Goal: Register for event/course

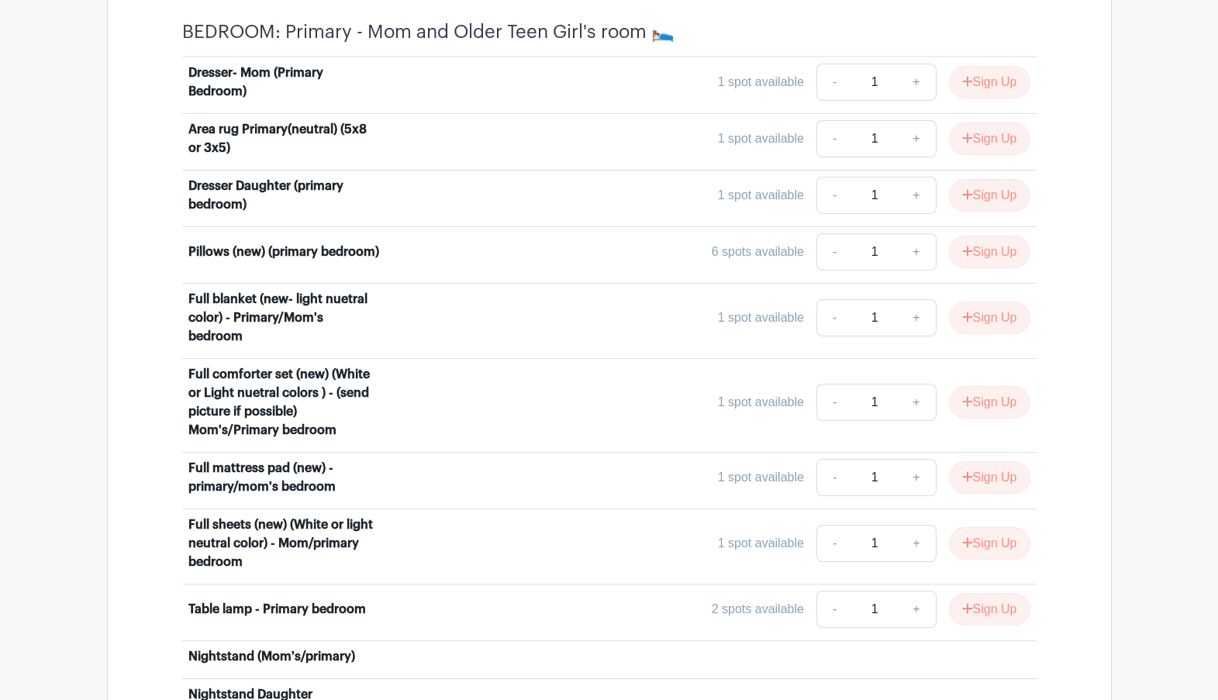
scroll to position [4221, 0]
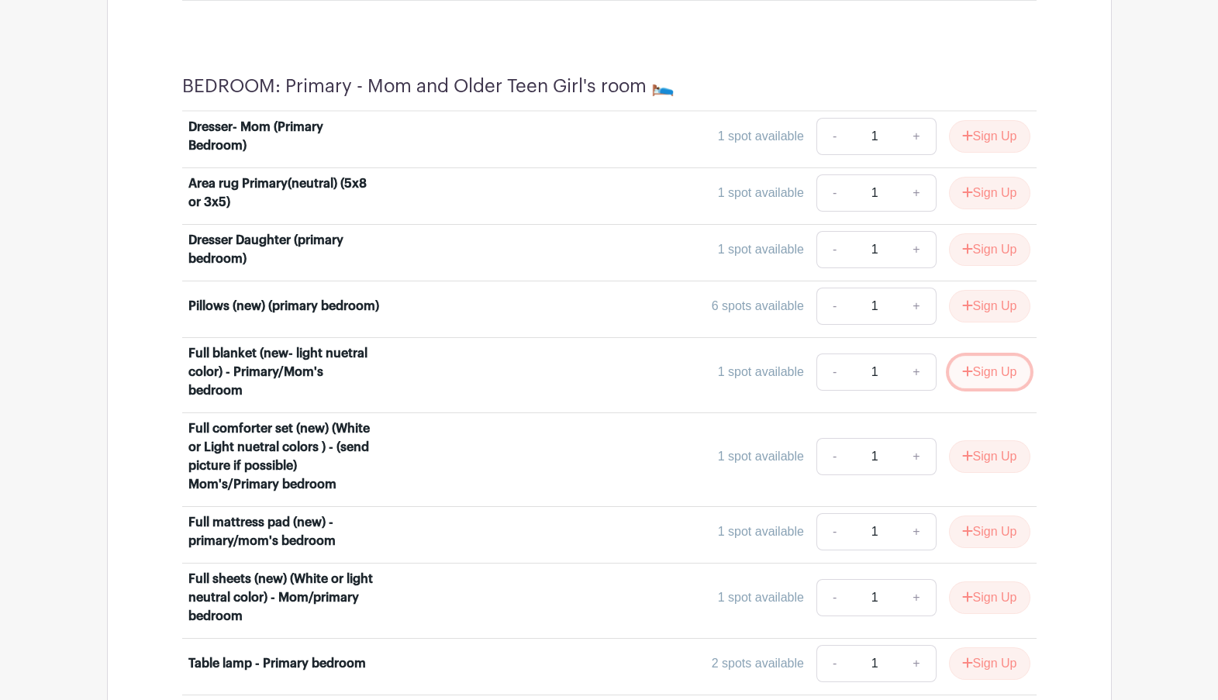
click at [977, 356] on button "Sign Up" at bounding box center [989, 372] width 81 height 33
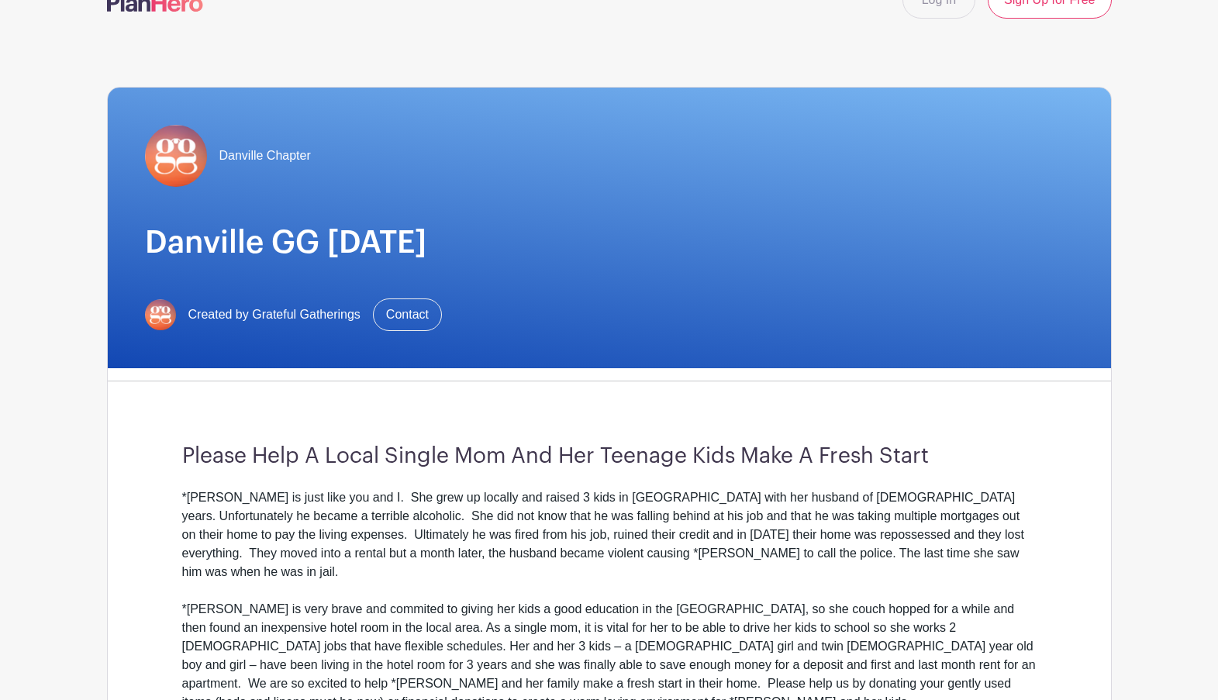
scroll to position [0, 0]
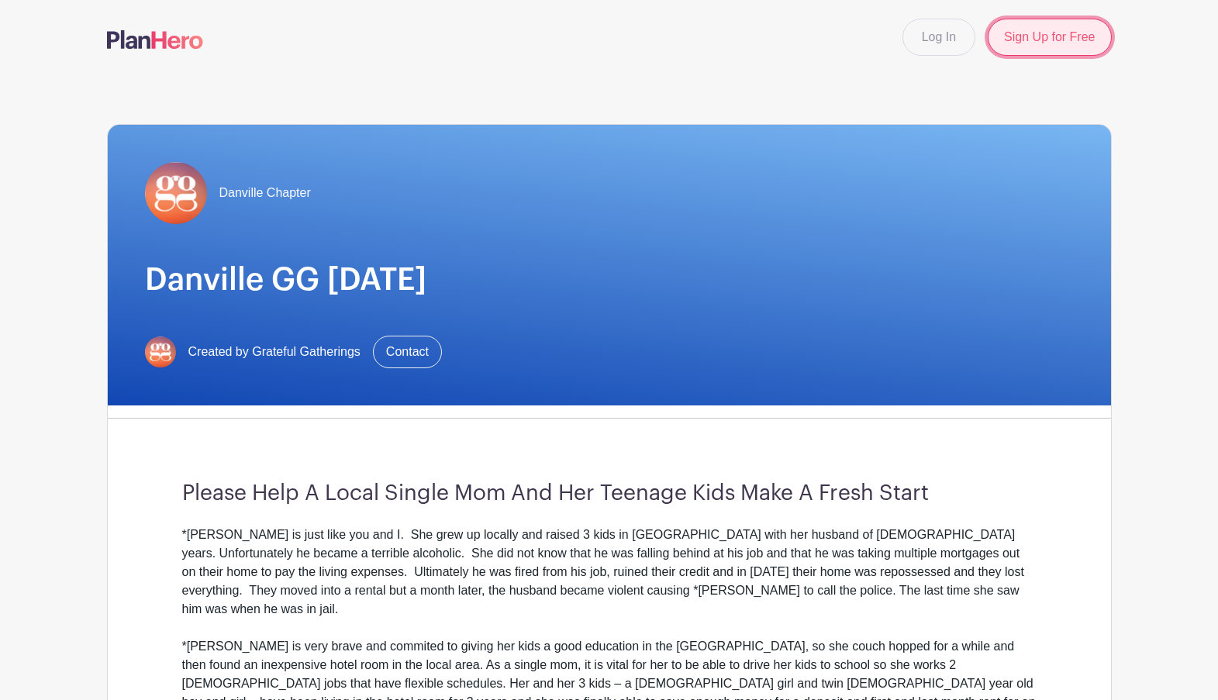
click at [1047, 42] on link "Sign Up for Free" at bounding box center [1049, 37] width 123 height 37
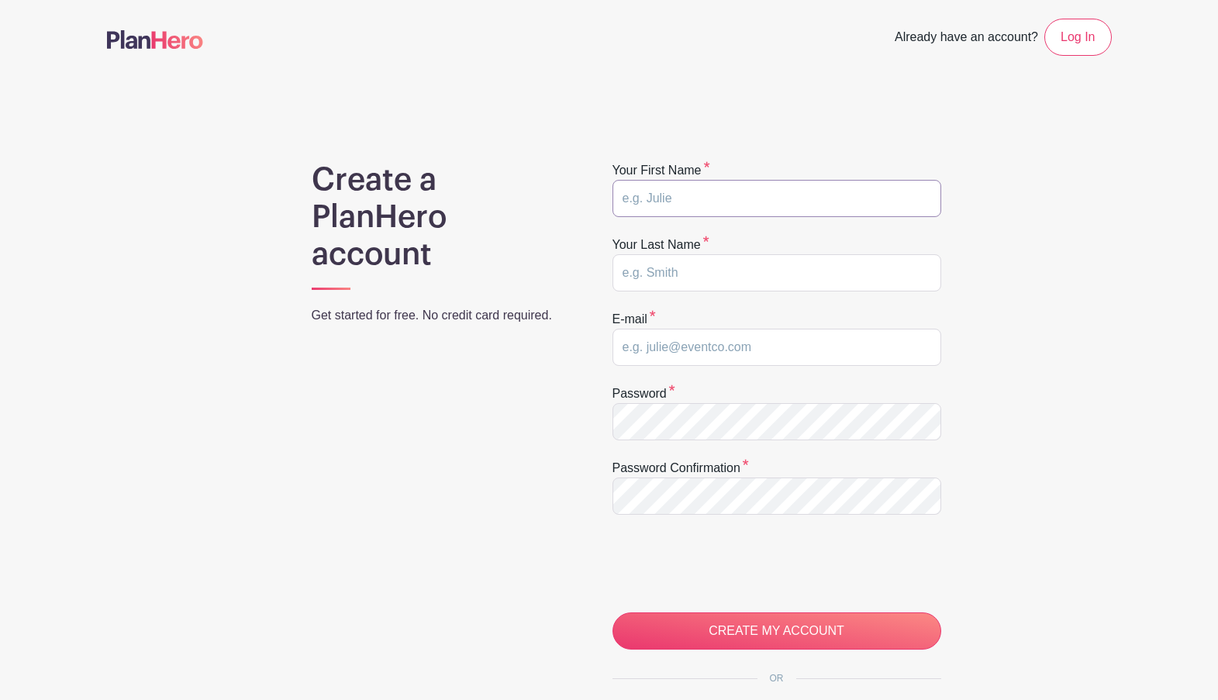
click at [678, 201] on input "text" at bounding box center [776, 198] width 329 height 37
click at [558, 161] on h1 "Create a PlanHero account" at bounding box center [442, 217] width 261 height 112
click at [688, 197] on input "text" at bounding box center [776, 198] width 329 height 37
type input "ALISON"
type input "STRACKE"
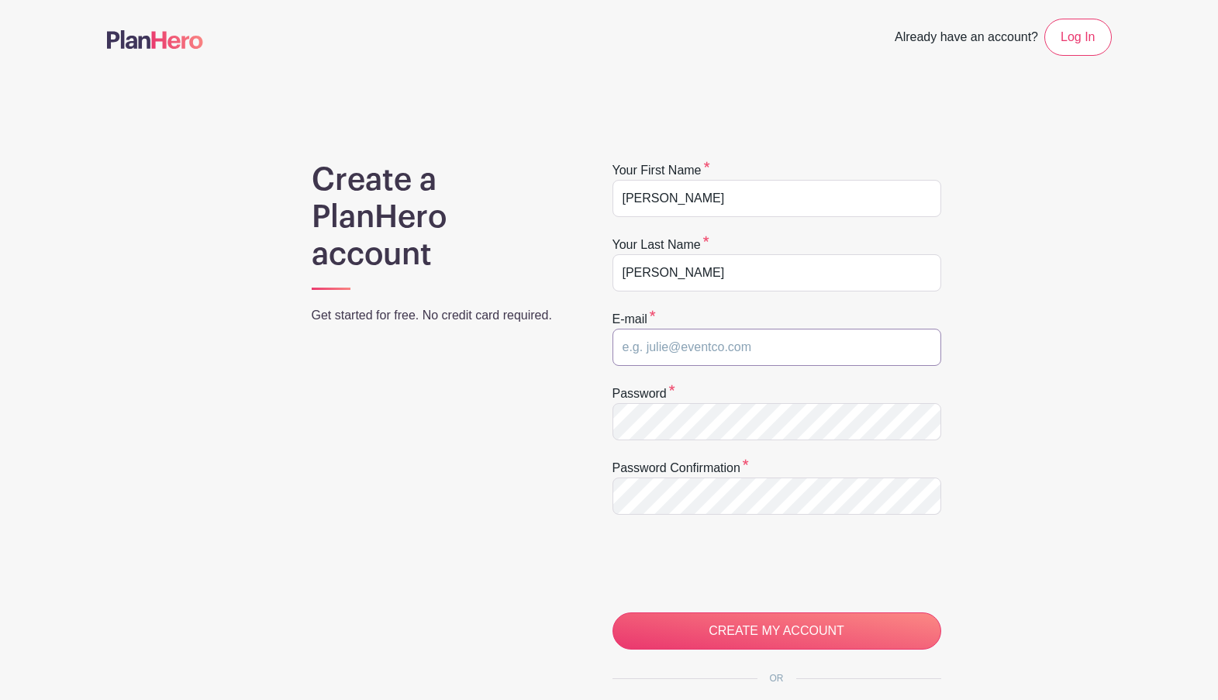
type input "BruinAL925@gmail.com"
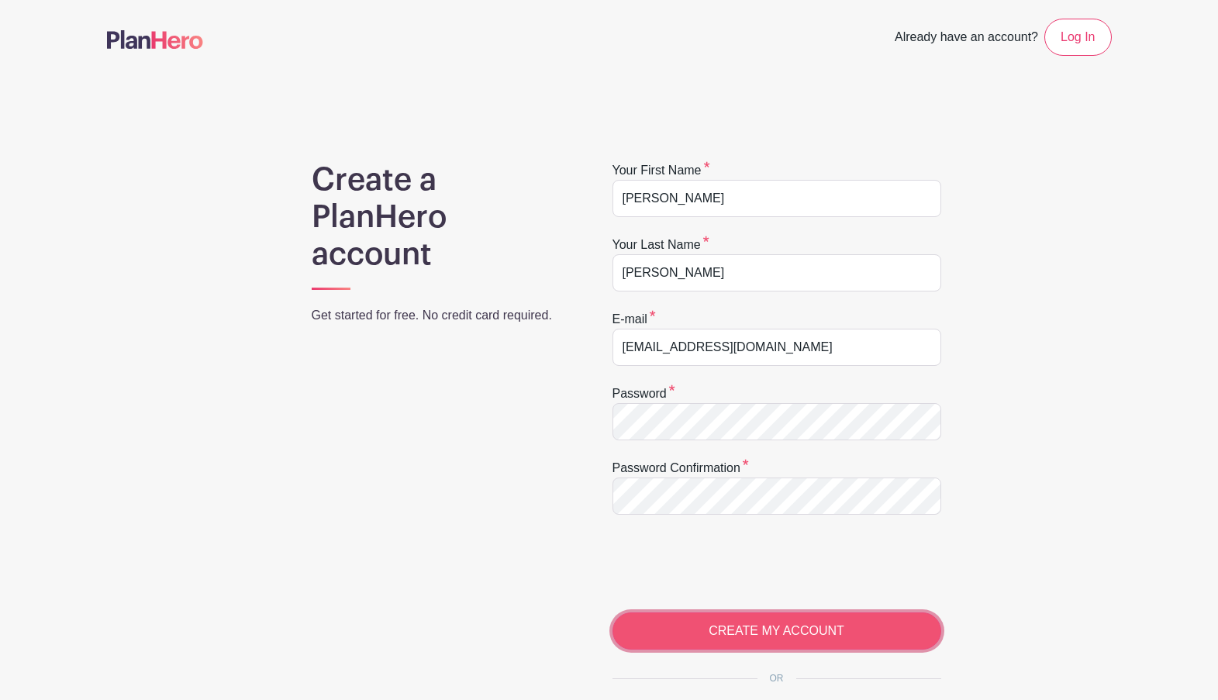
click at [722, 626] on input "CREATE MY ACCOUNT" at bounding box center [776, 630] width 329 height 37
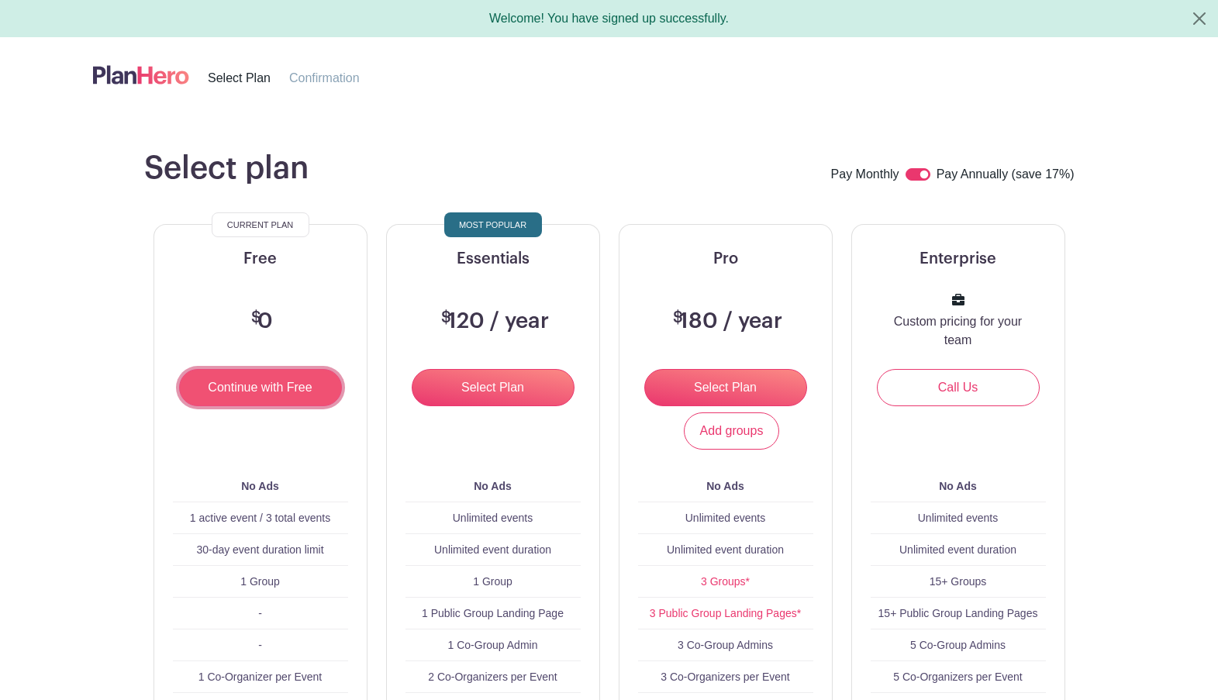
click at [285, 389] on input "Continue with Free" at bounding box center [260, 387] width 163 height 37
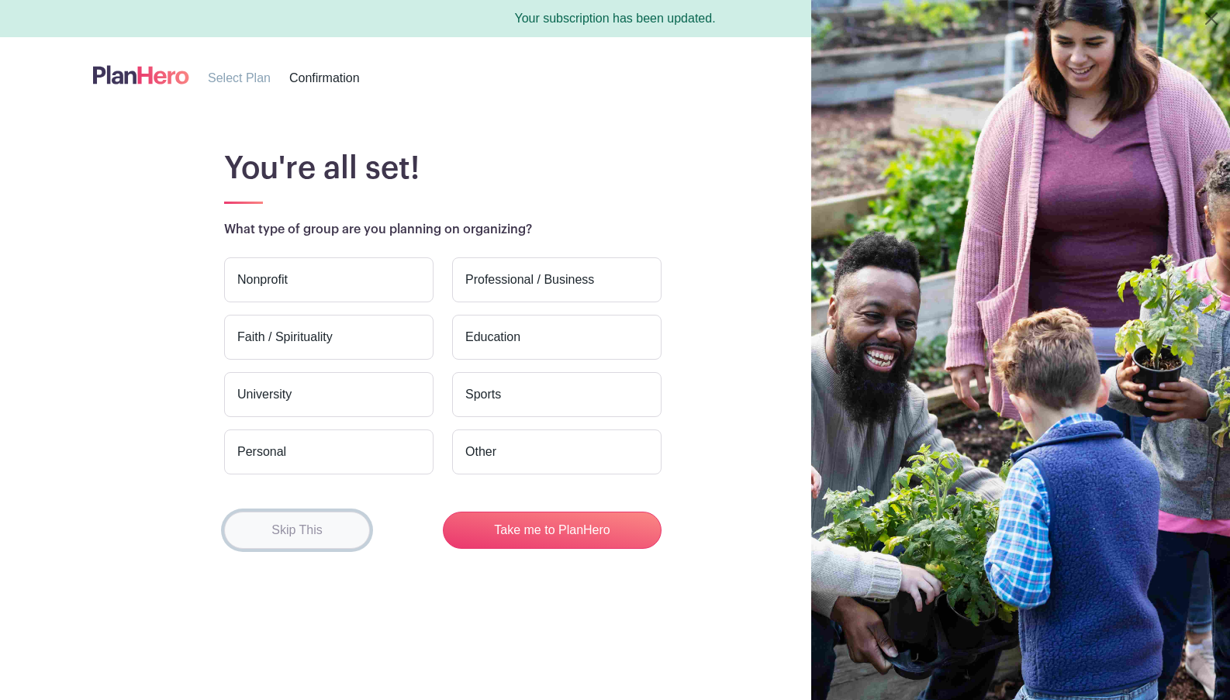
click at [281, 530] on button "Skip This" at bounding box center [297, 530] width 146 height 37
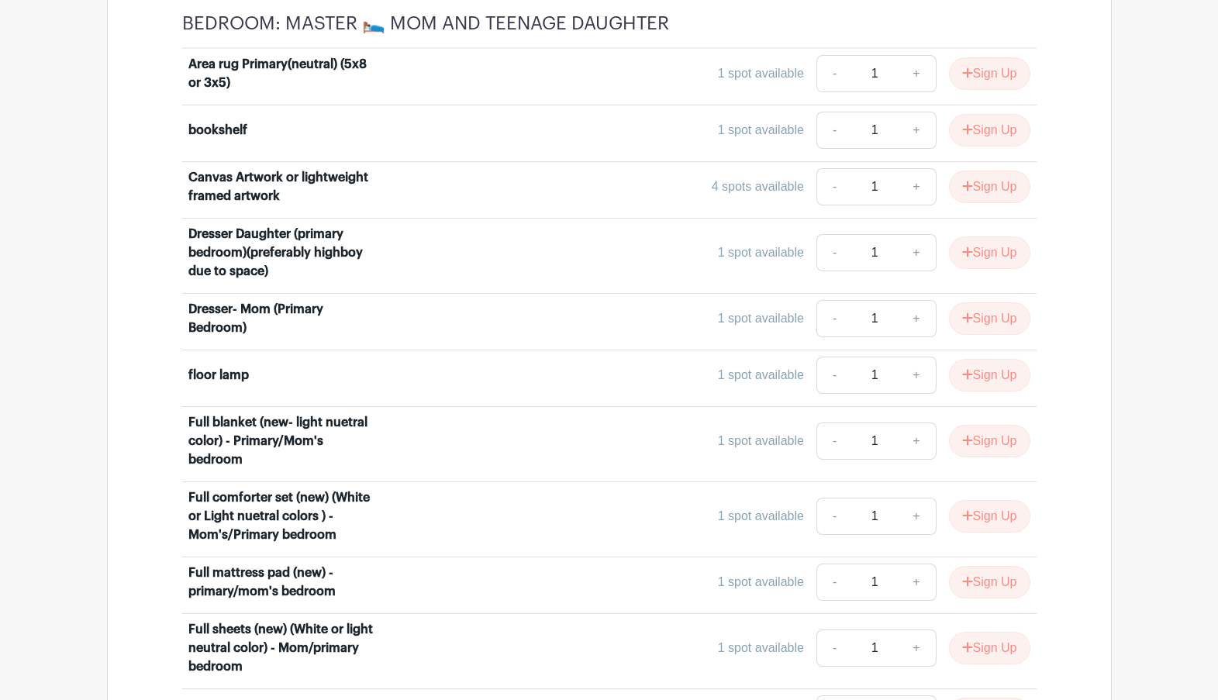
scroll to position [3556, 0]
click at [980, 424] on button "Sign Up" at bounding box center [989, 440] width 81 height 33
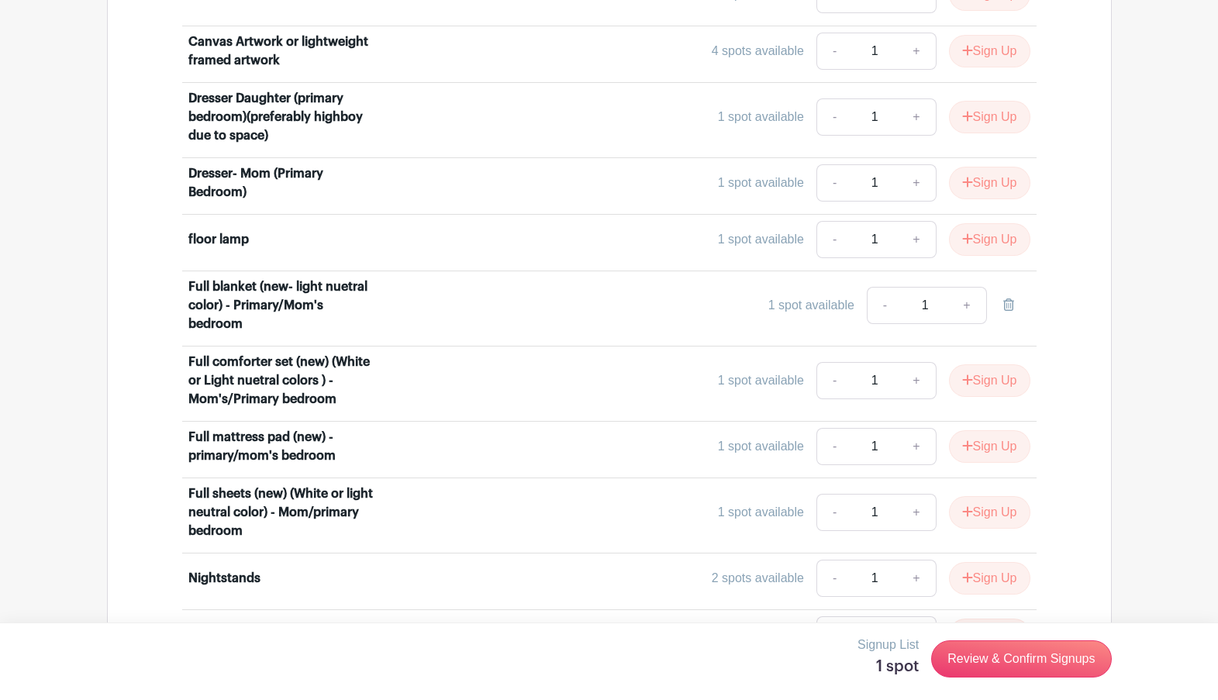
scroll to position [3696, 0]
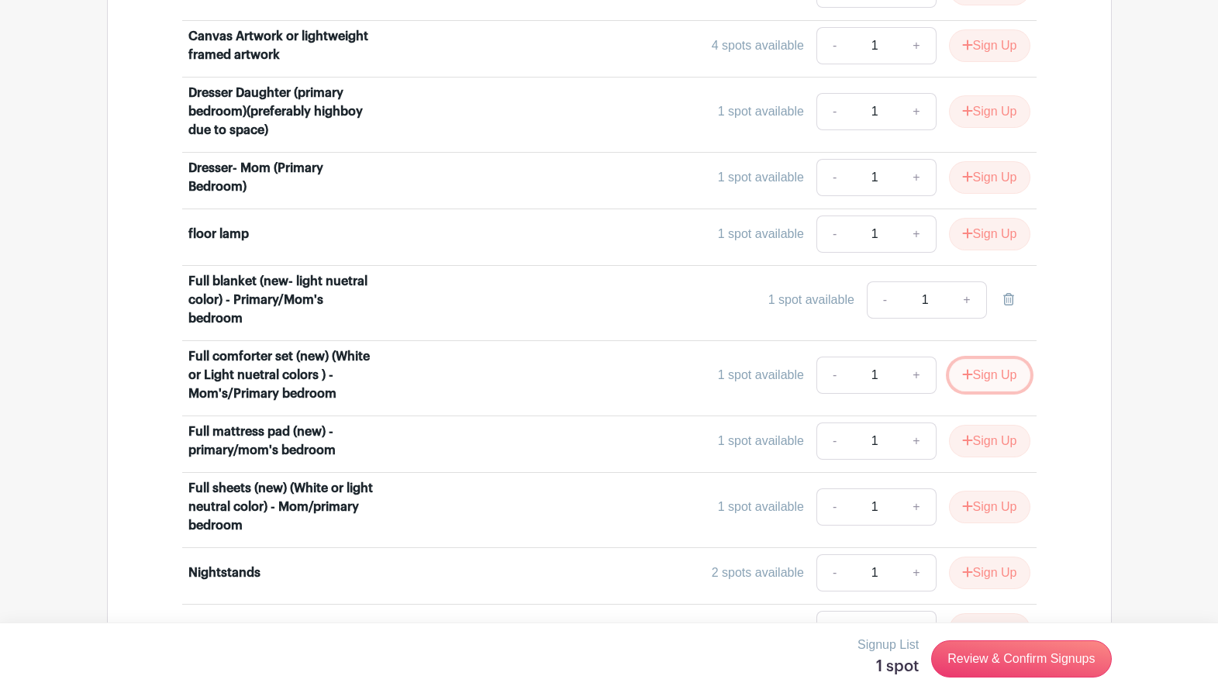
click at [990, 359] on button "Sign Up" at bounding box center [989, 375] width 81 height 33
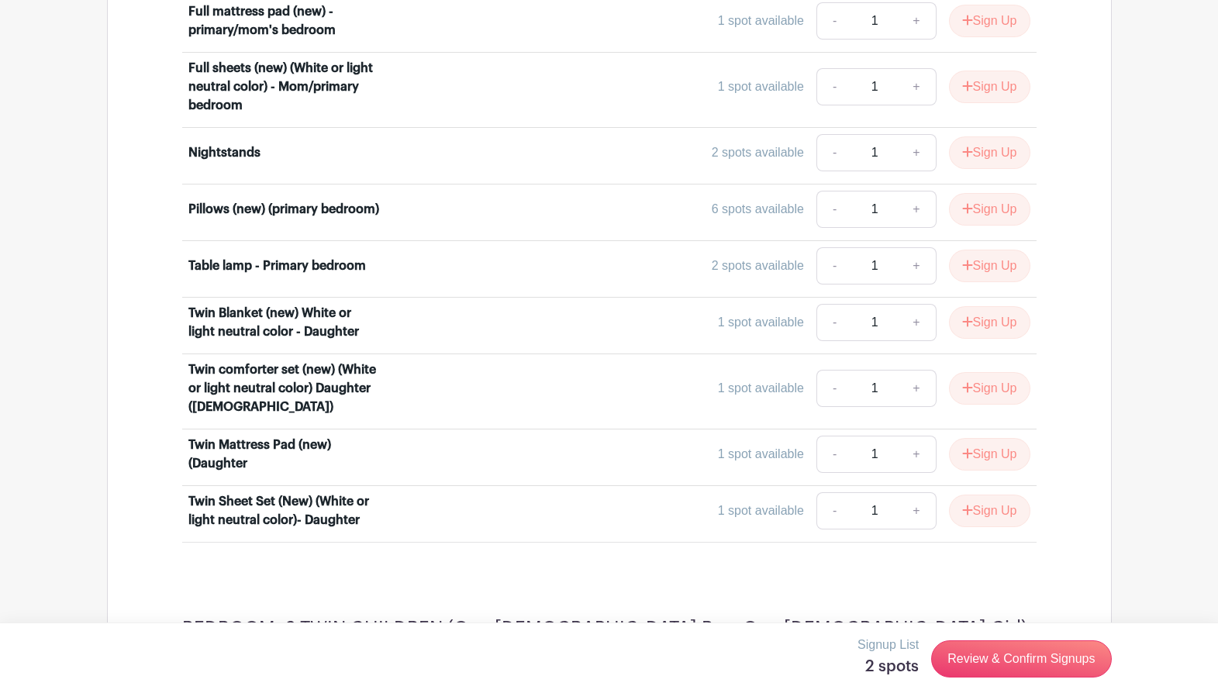
scroll to position [4117, 0]
click at [997, 371] on button "Sign Up" at bounding box center [989, 387] width 81 height 33
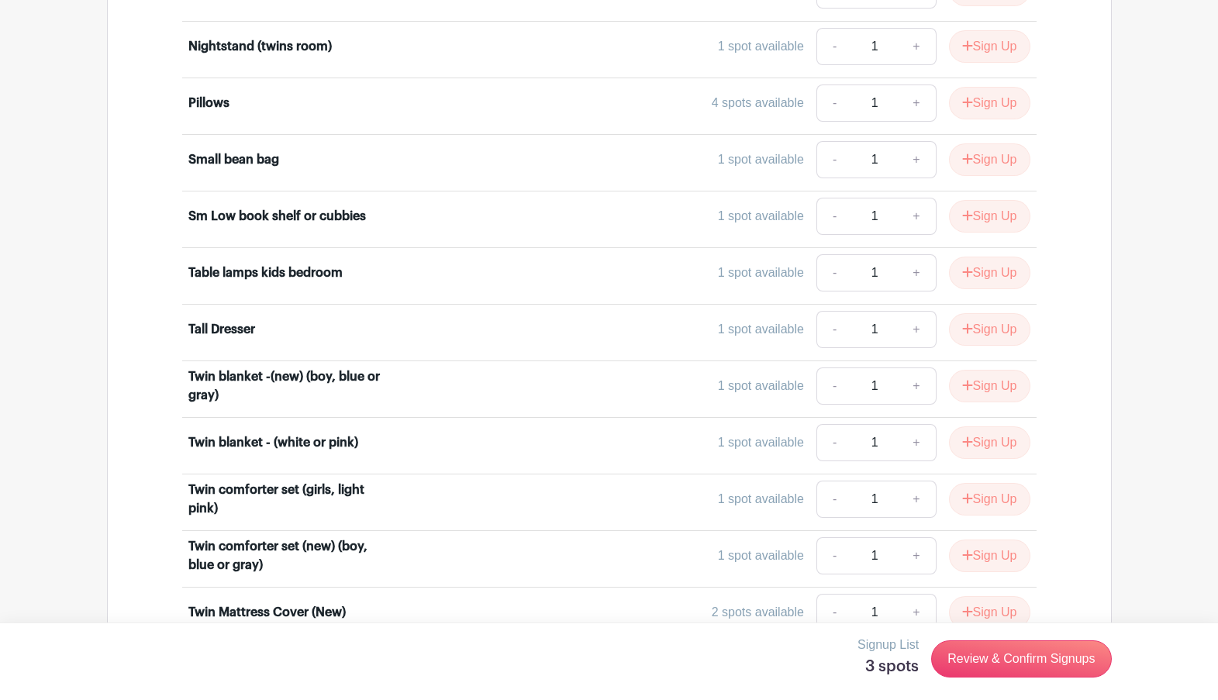
scroll to position [4951, 0]
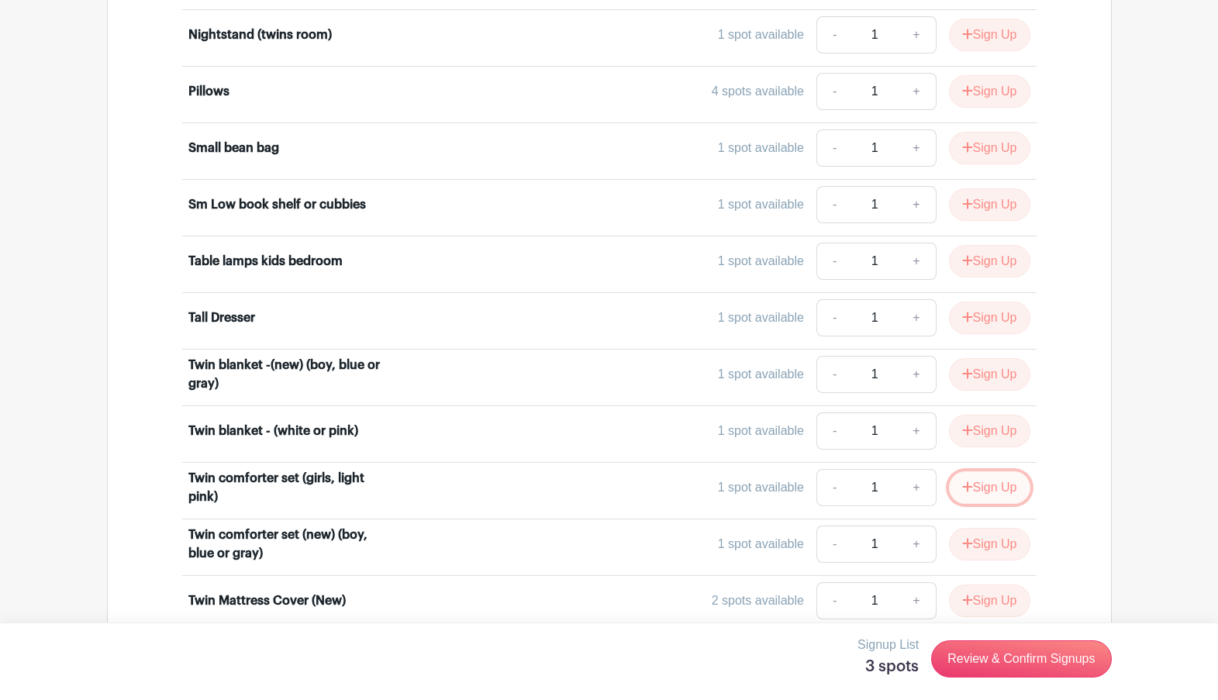
click at [988, 471] on button "Sign Up" at bounding box center [989, 487] width 81 height 33
click at [989, 528] on button "Sign Up" at bounding box center [989, 544] width 81 height 33
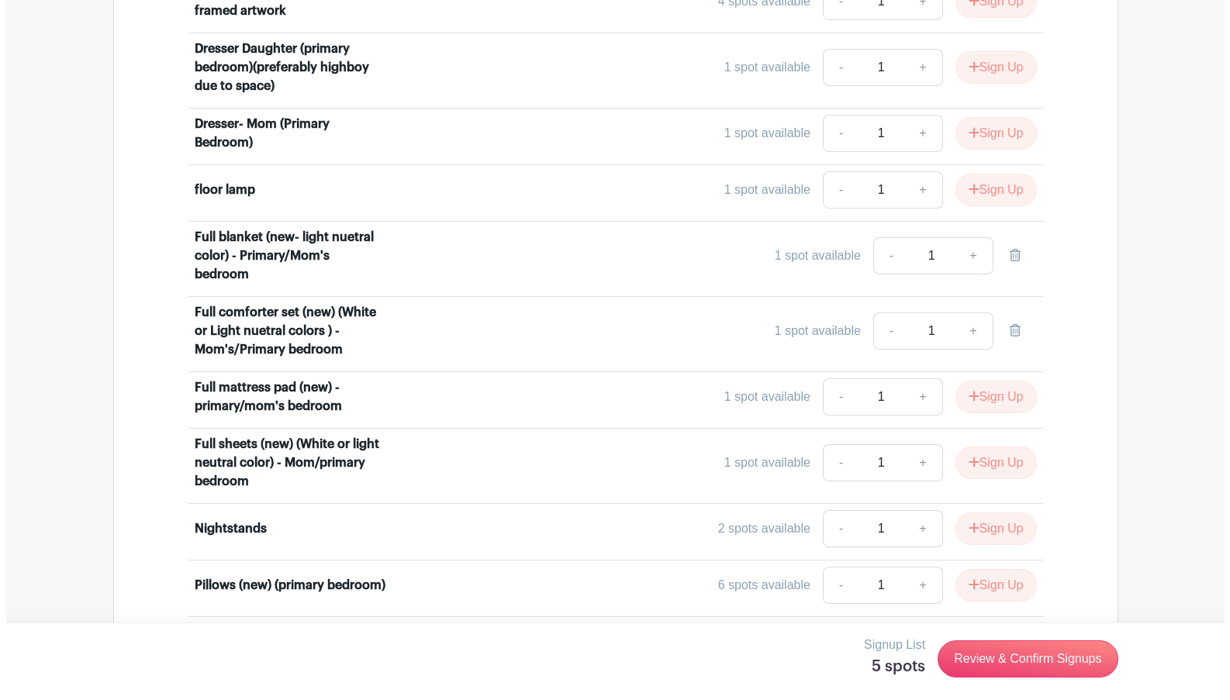
scroll to position [3734, 0]
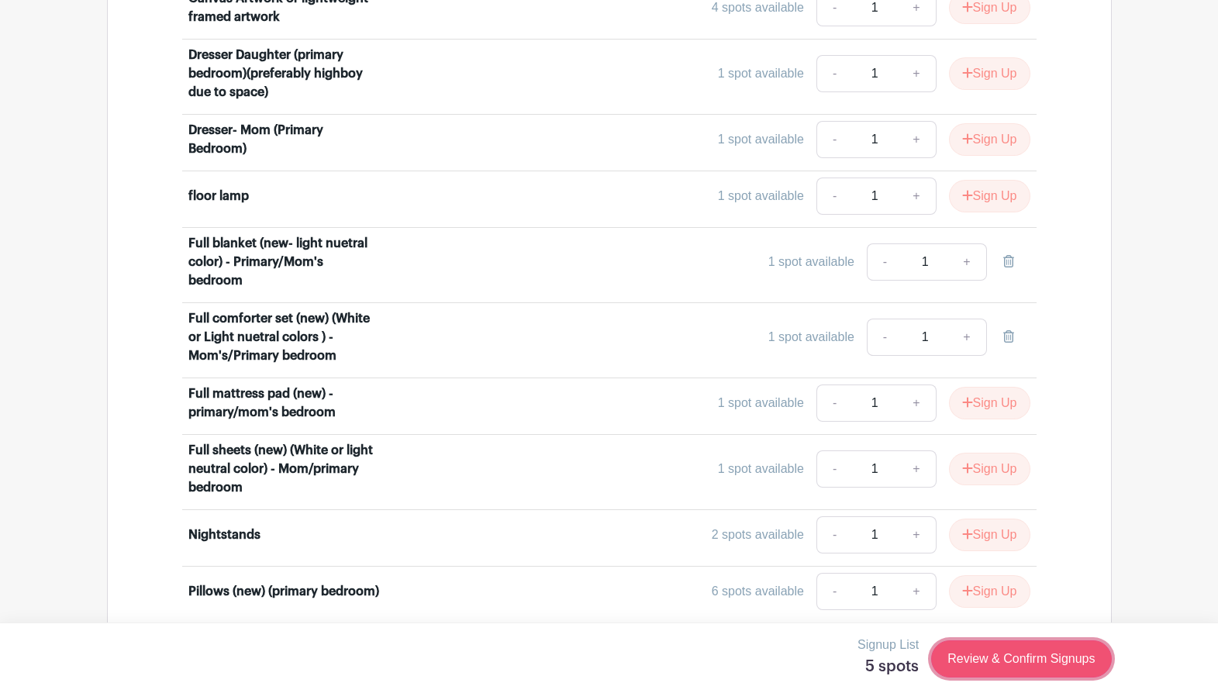
click at [1001, 656] on link "Review & Confirm Signups" at bounding box center [1021, 658] width 180 height 37
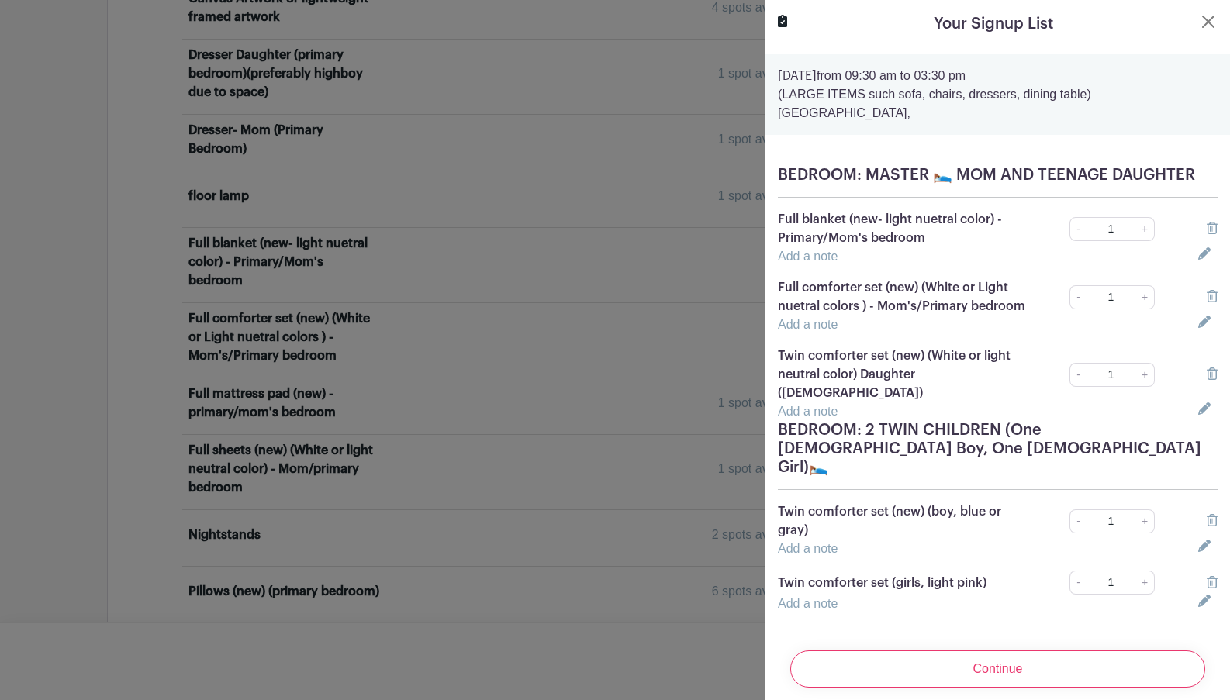
scroll to position [5, 0]
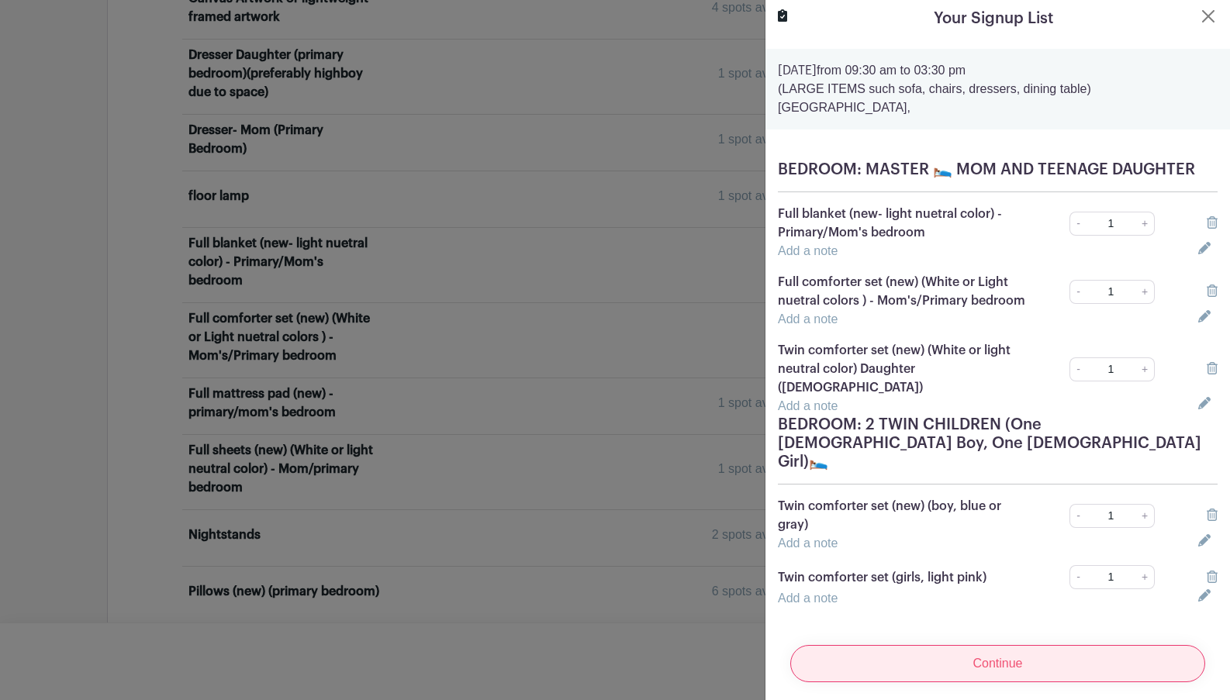
click at [980, 645] on input "Continue" at bounding box center [997, 663] width 415 height 37
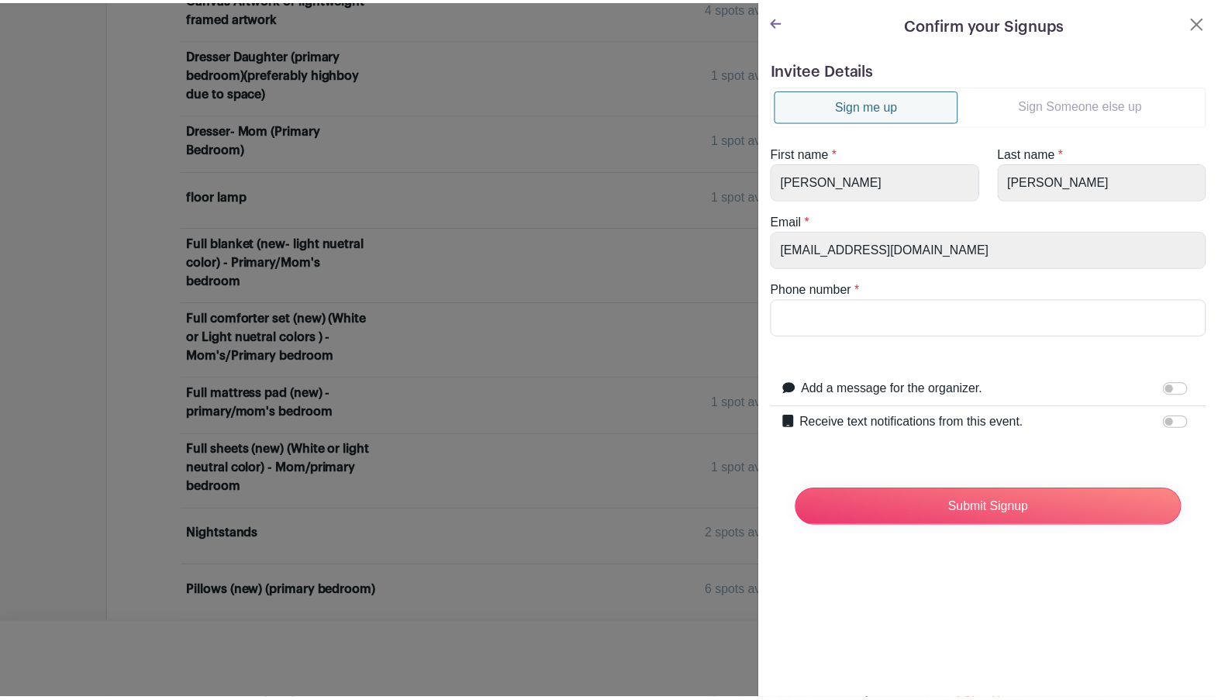
scroll to position [0, 0]
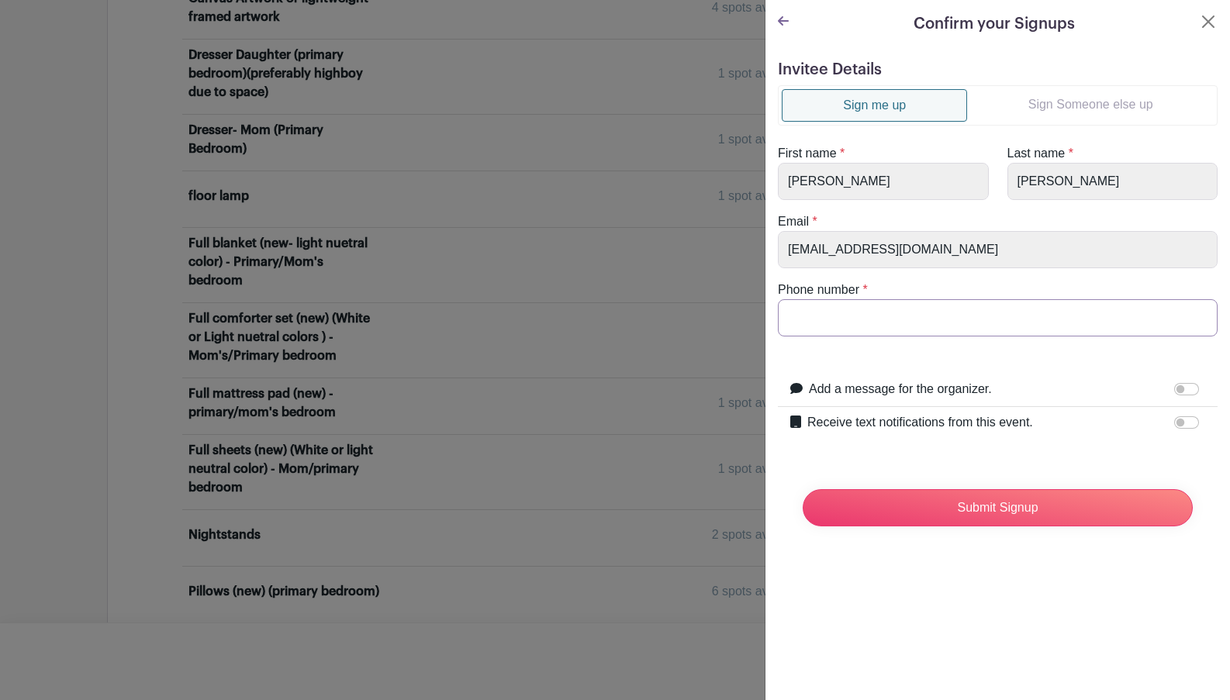
click at [869, 326] on input "Phone number" at bounding box center [998, 317] width 440 height 37
type input "925-406-9647"
click at [836, 464] on form "Invitee Details Sign me up Sign Someone else up First name * ALISON Last name *…" at bounding box center [998, 299] width 440 height 478
click at [989, 510] on input "Submit Signup" at bounding box center [997, 507] width 390 height 37
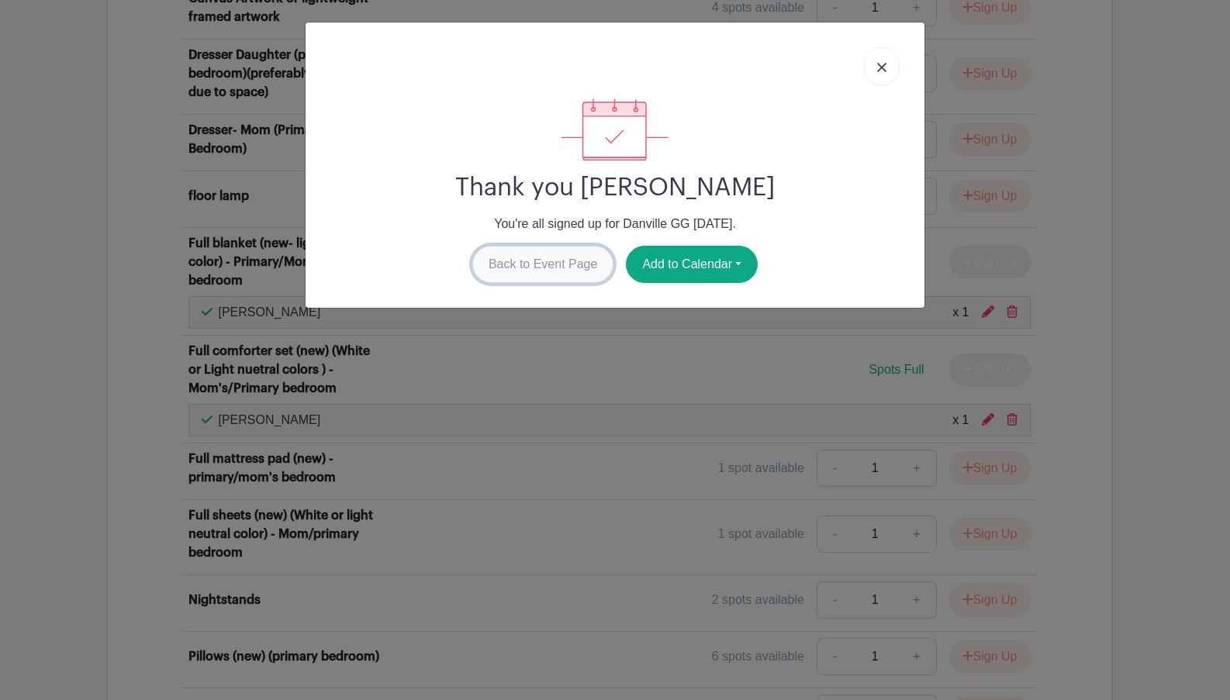
click at [568, 269] on link "Back to Event Page" at bounding box center [543, 264] width 142 height 37
